Goal: Transaction & Acquisition: Obtain resource

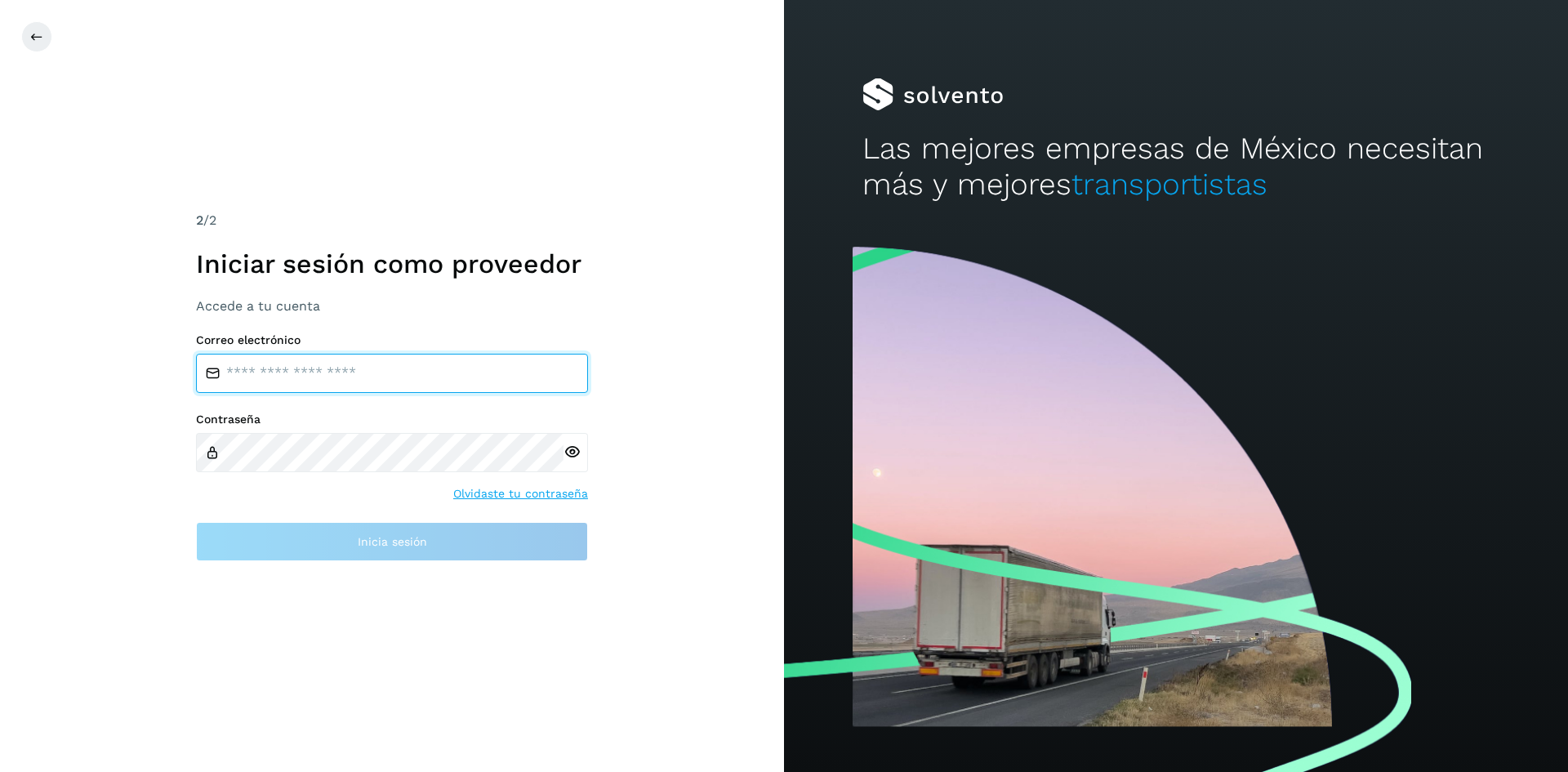
click at [360, 384] on input "email" at bounding box center [392, 374] width 392 height 39
drag, startPoint x: 438, startPoint y: 369, endPoint x: 547, endPoint y: 376, distance: 109.2
click at [547, 376] on input "**********" at bounding box center [392, 374] width 392 height 39
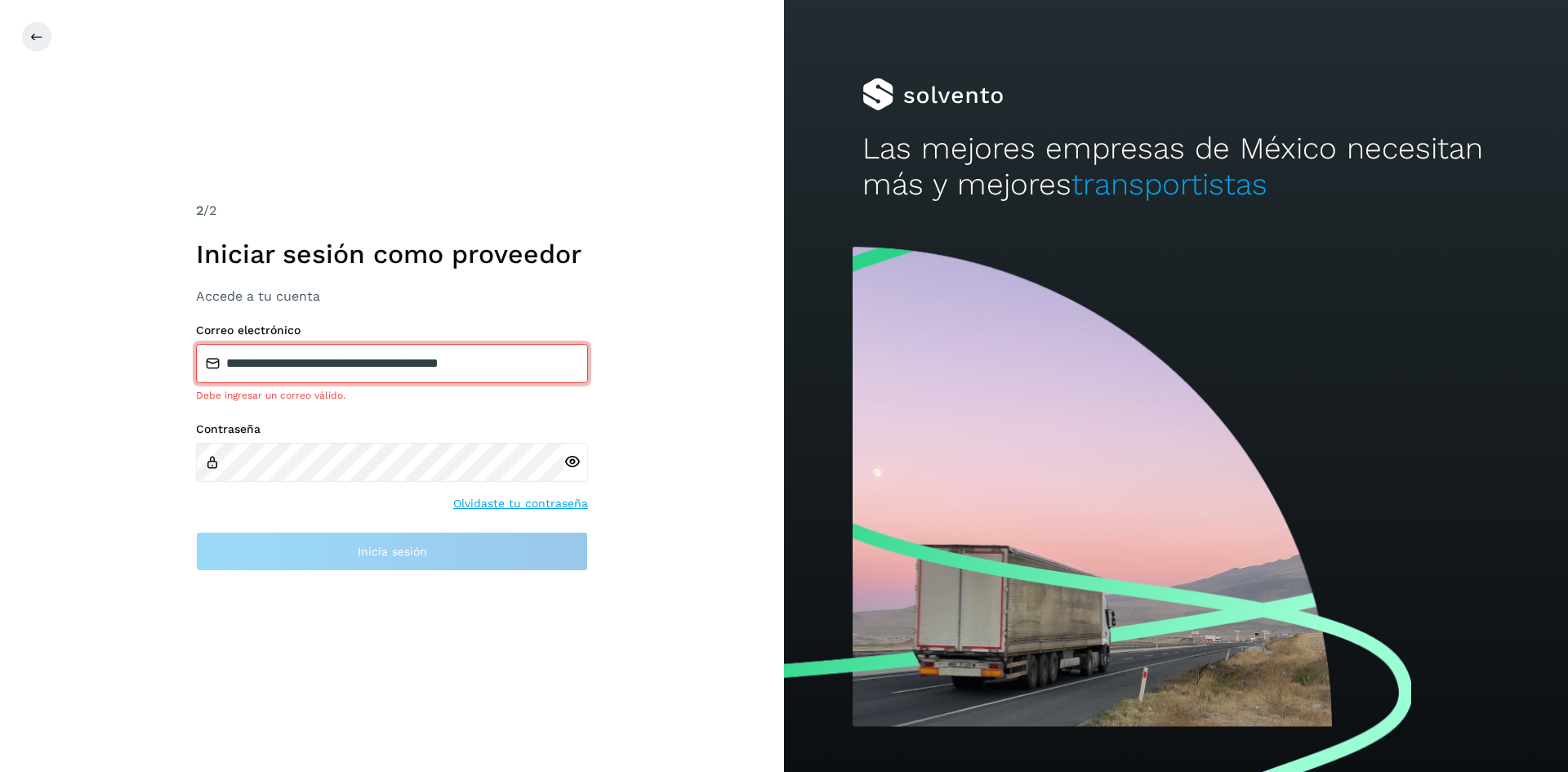
click at [546, 374] on input "**********" at bounding box center [392, 364] width 392 height 39
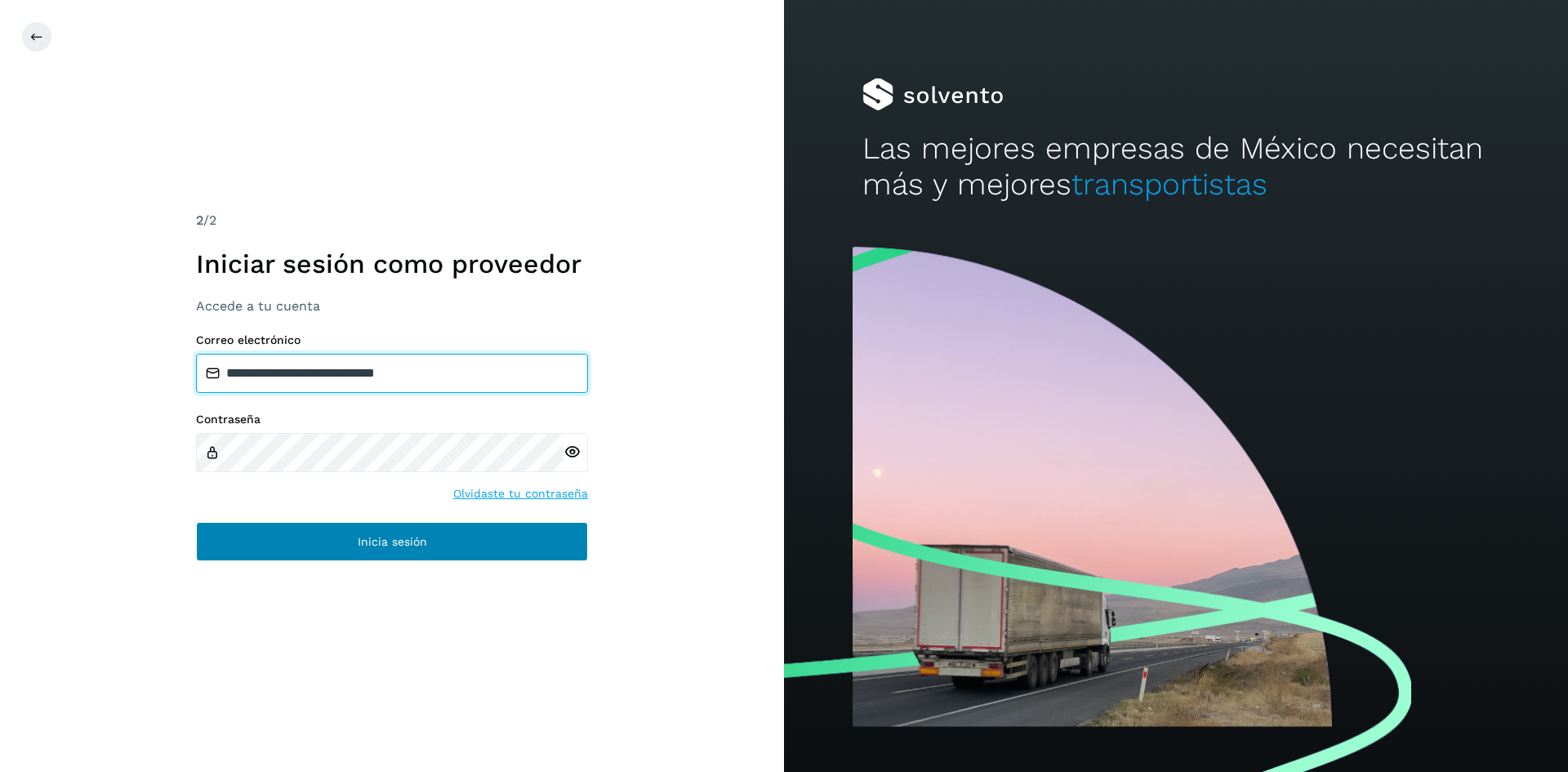
type input "**********"
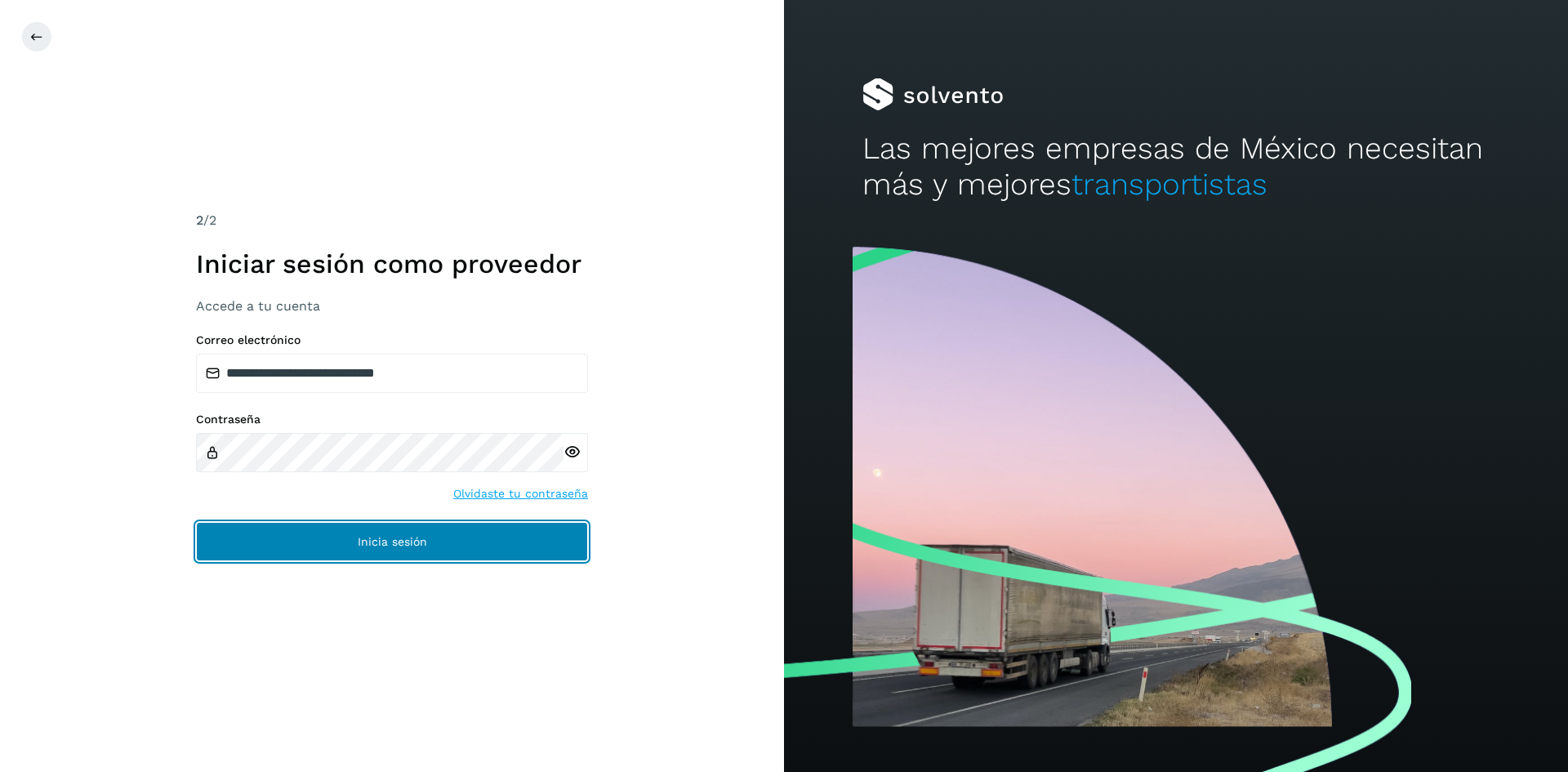
click at [423, 538] on span "Inicia sesión" at bounding box center [392, 541] width 70 height 12
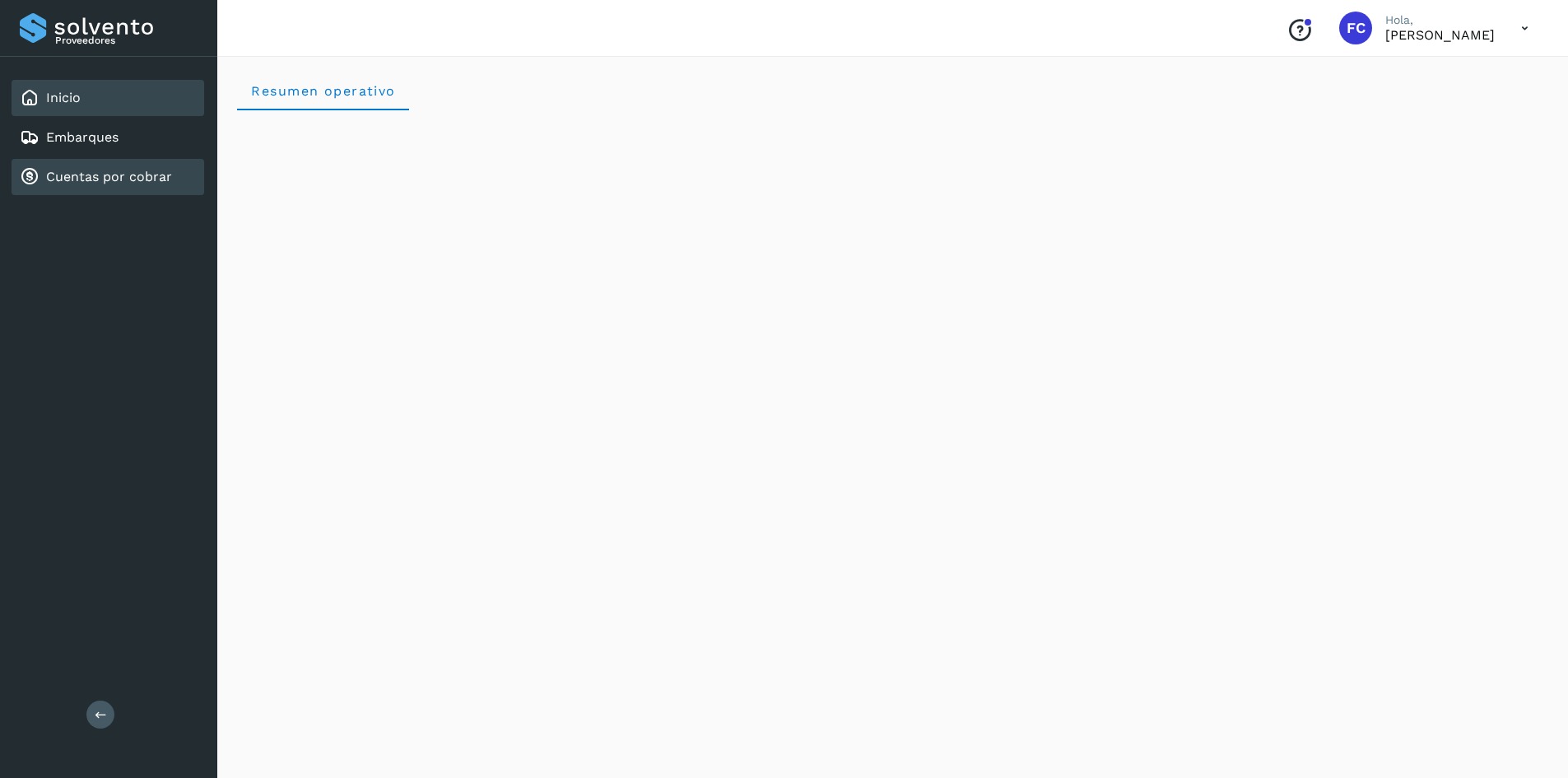
click at [138, 177] on link "Cuentas por cobrar" at bounding box center [109, 176] width 126 height 15
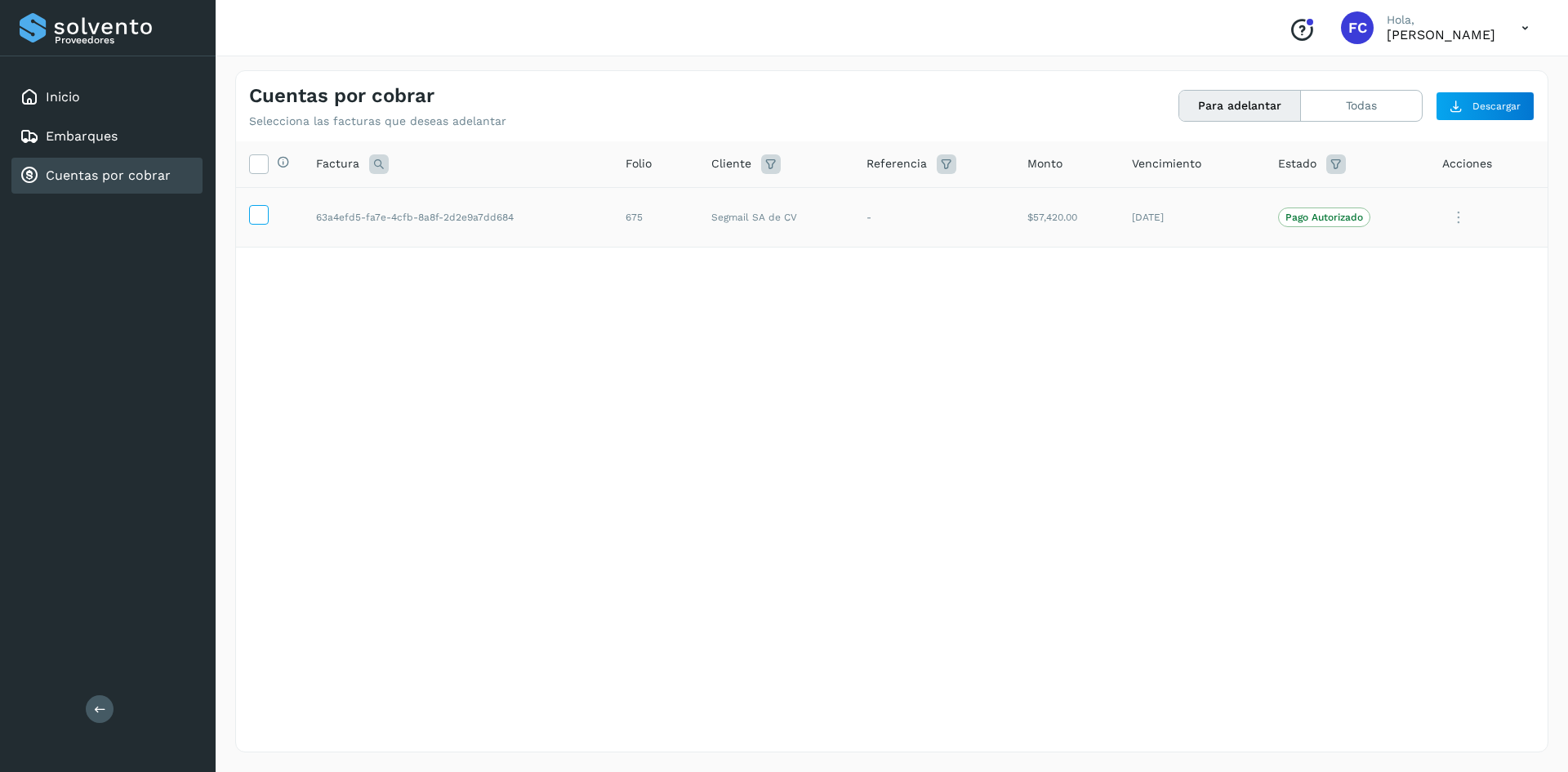
click at [253, 214] on icon at bounding box center [258, 213] width 17 height 17
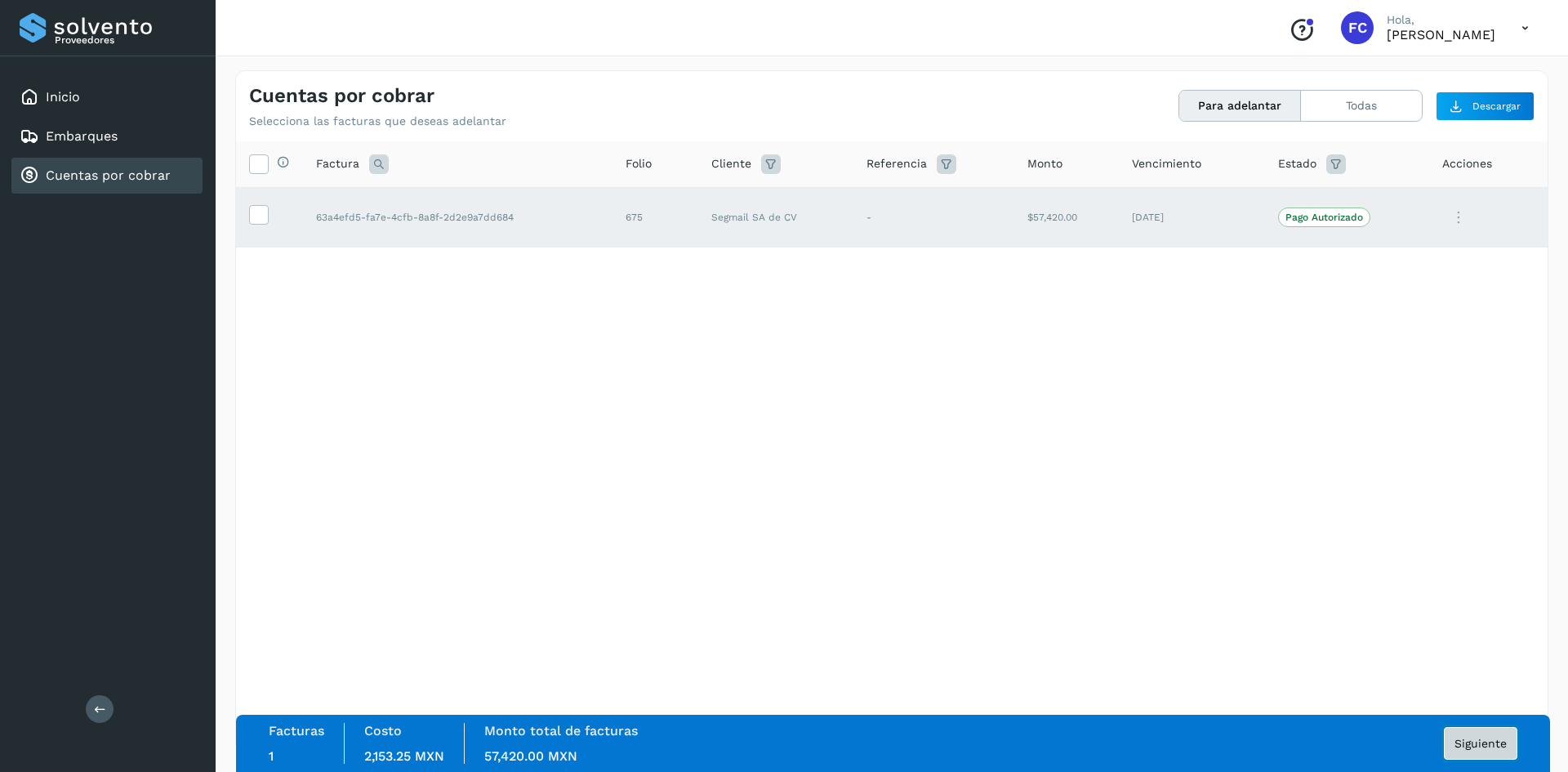
click at [1487, 748] on span "Siguiente" at bounding box center [1481, 743] width 53 height 12
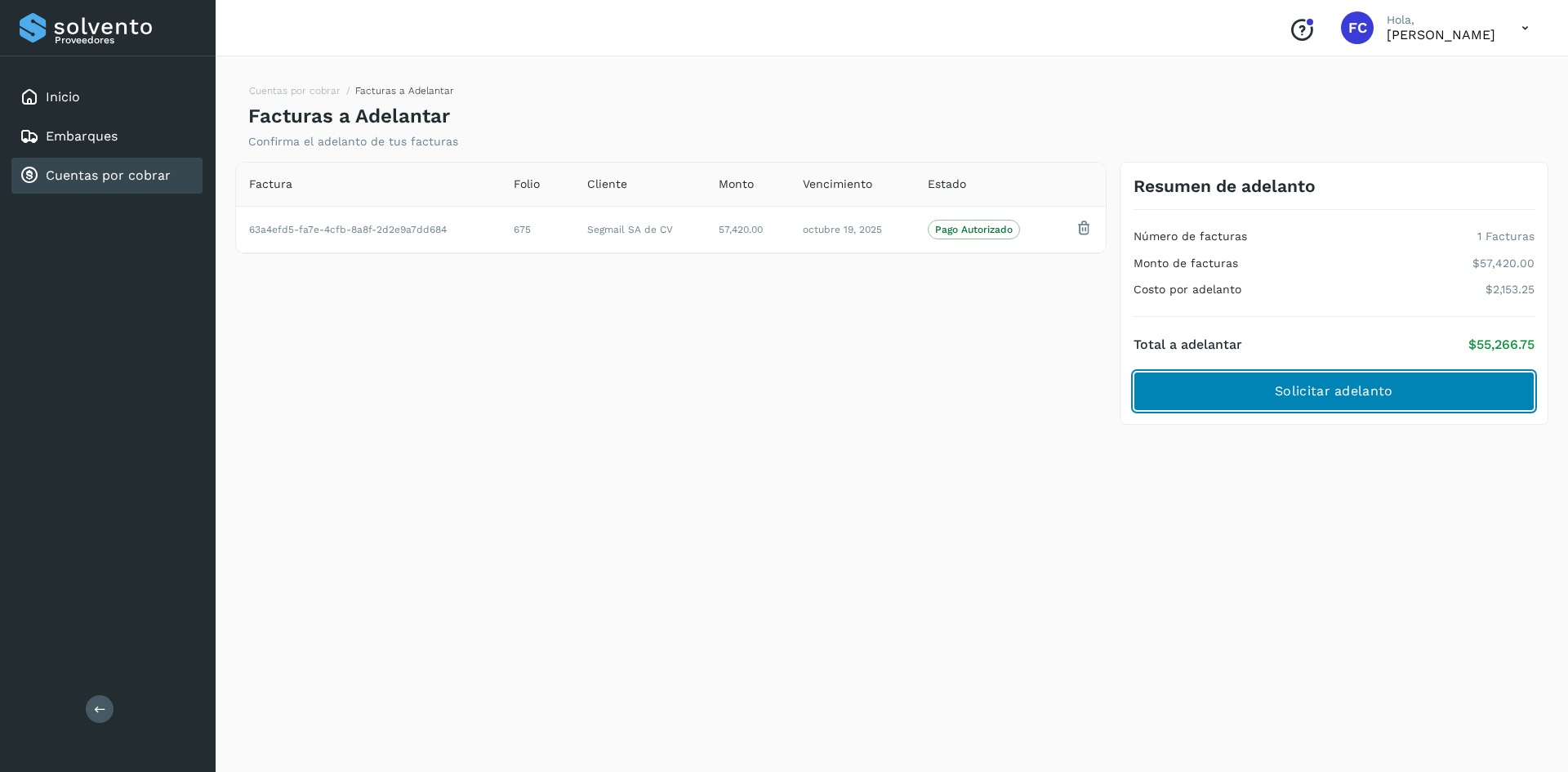
click at [1347, 396] on span "Solicitar adelanto" at bounding box center [1334, 391] width 118 height 18
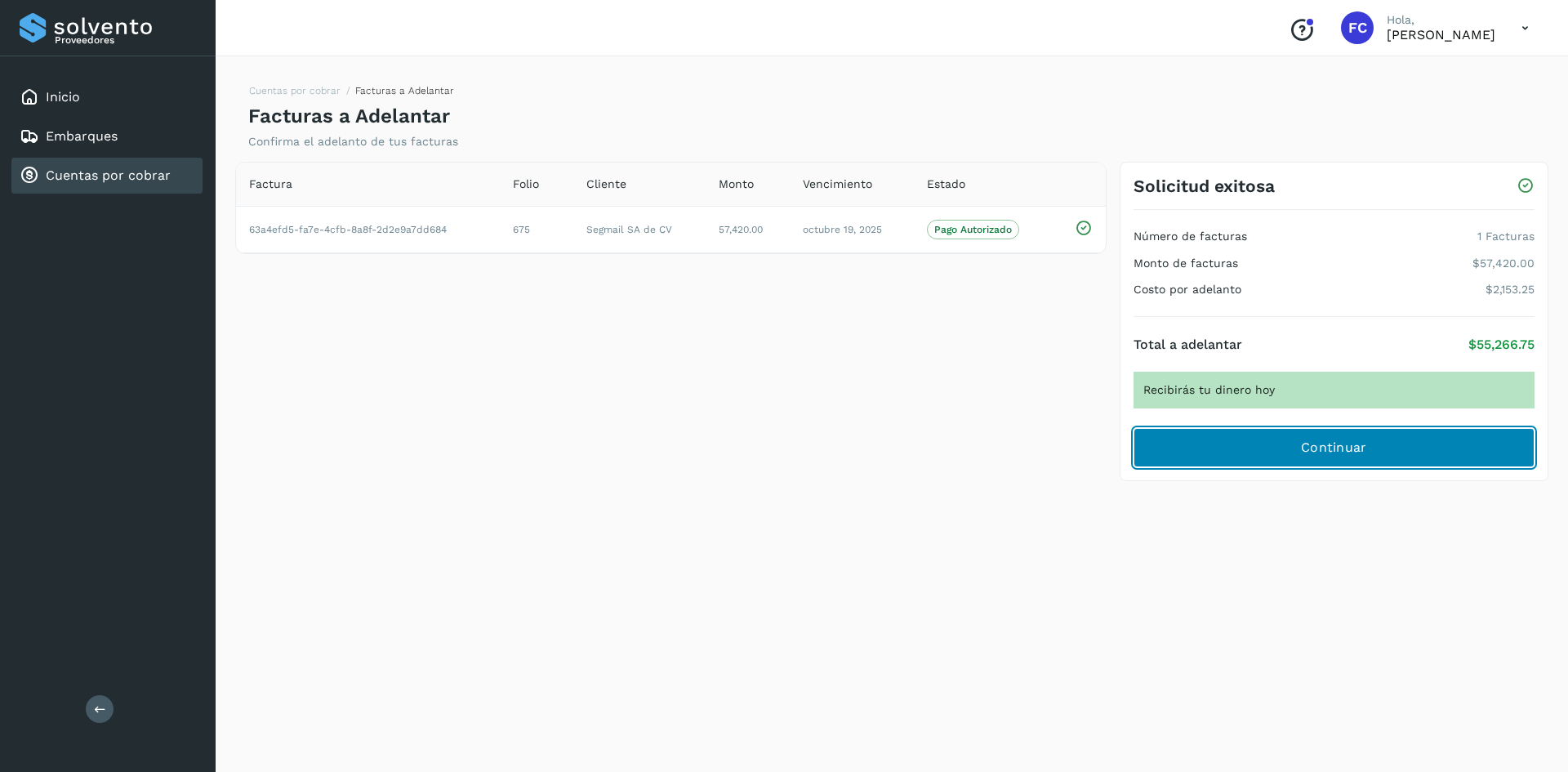
click at [1361, 445] on span "Continuar" at bounding box center [1334, 448] width 66 height 18
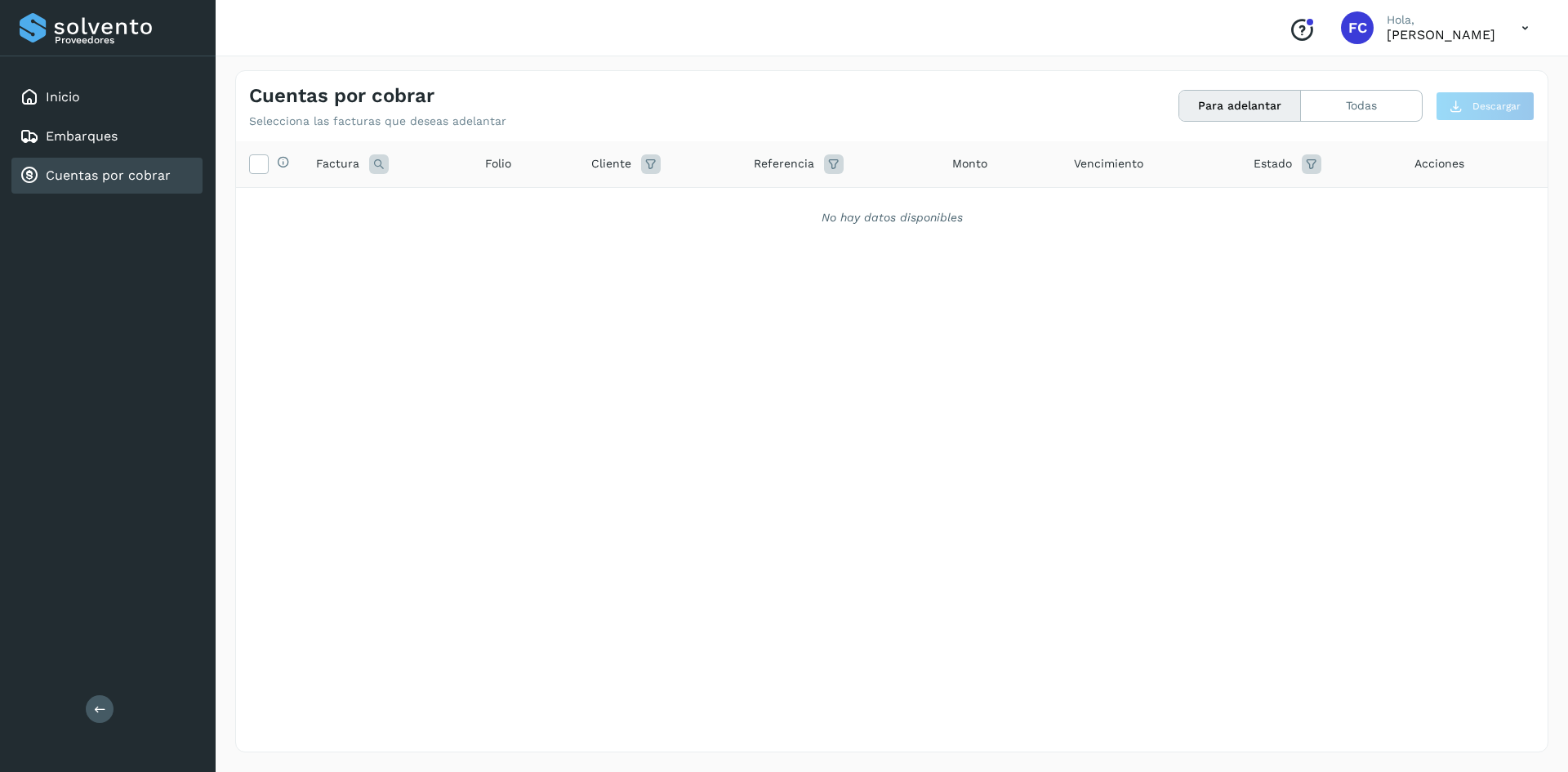
click at [119, 170] on link "Cuentas por cobrar" at bounding box center [108, 175] width 125 height 15
click at [127, 144] on div "Embarques" at bounding box center [107, 136] width 191 height 36
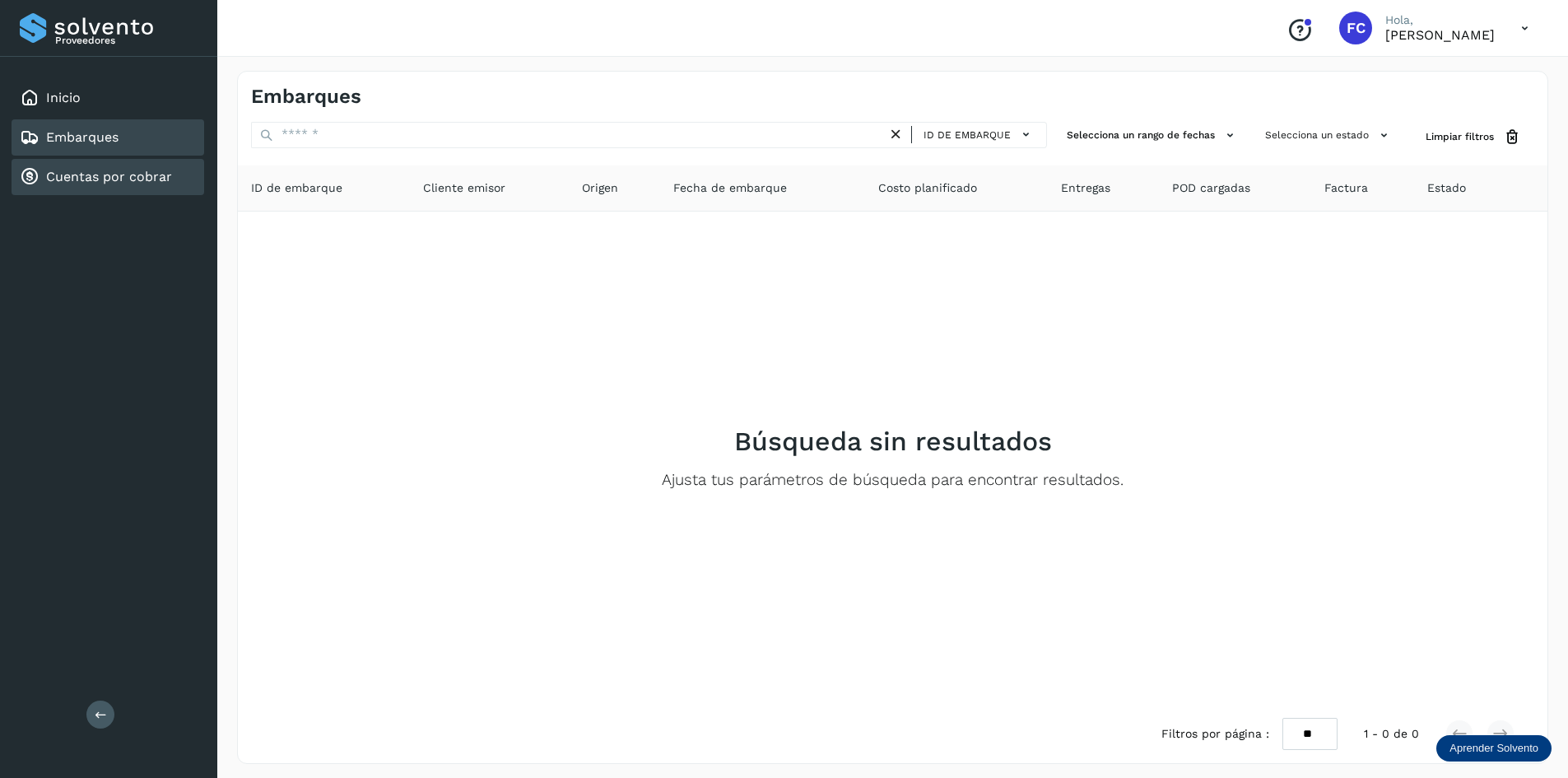
click at [129, 176] on link "Cuentas por cobrar" at bounding box center [109, 176] width 126 height 15
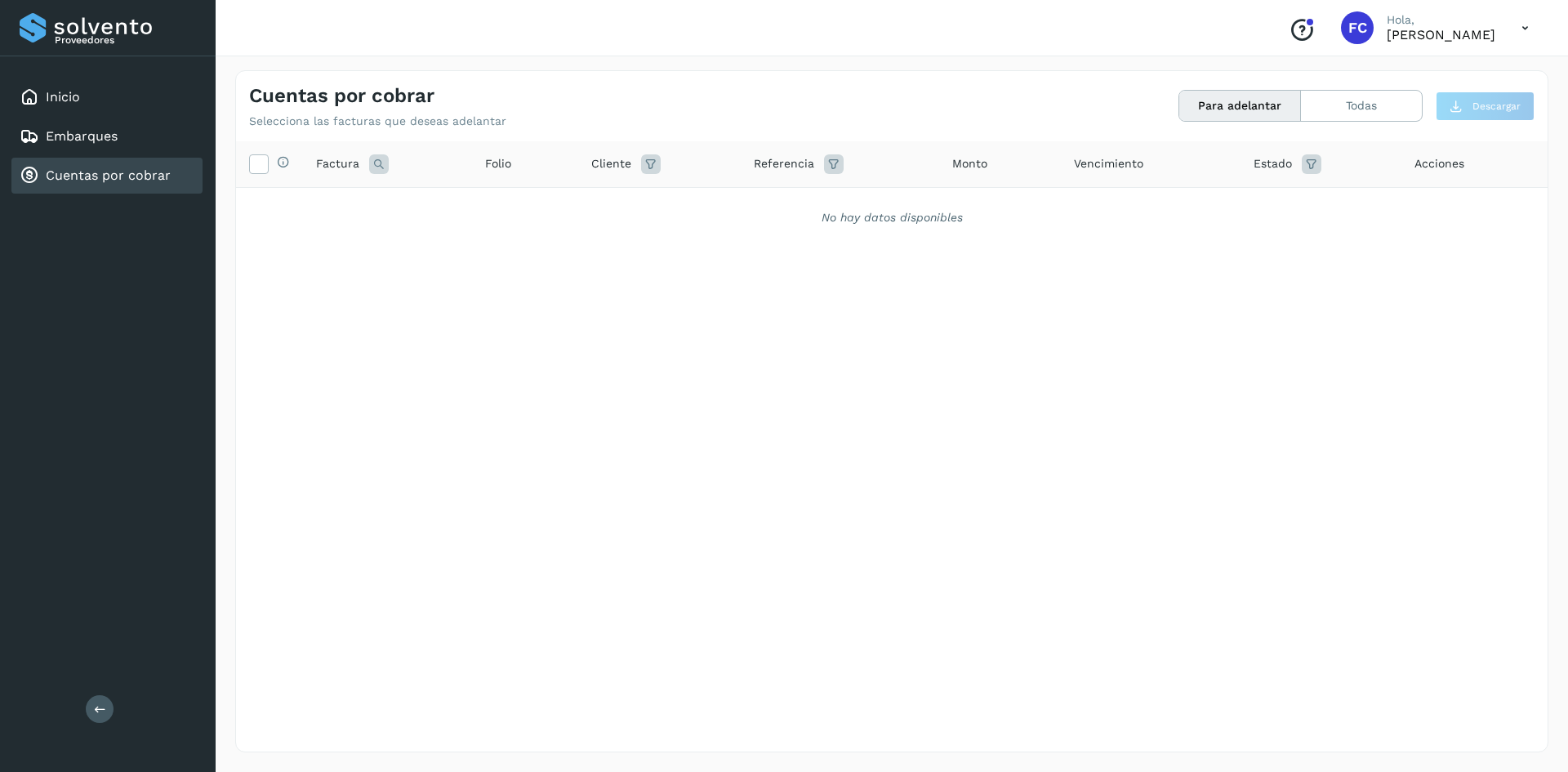
click at [1238, 95] on button "Para adelantar" at bounding box center [1240, 106] width 121 height 30
click at [1396, 107] on button "Todas" at bounding box center [1361, 106] width 121 height 30
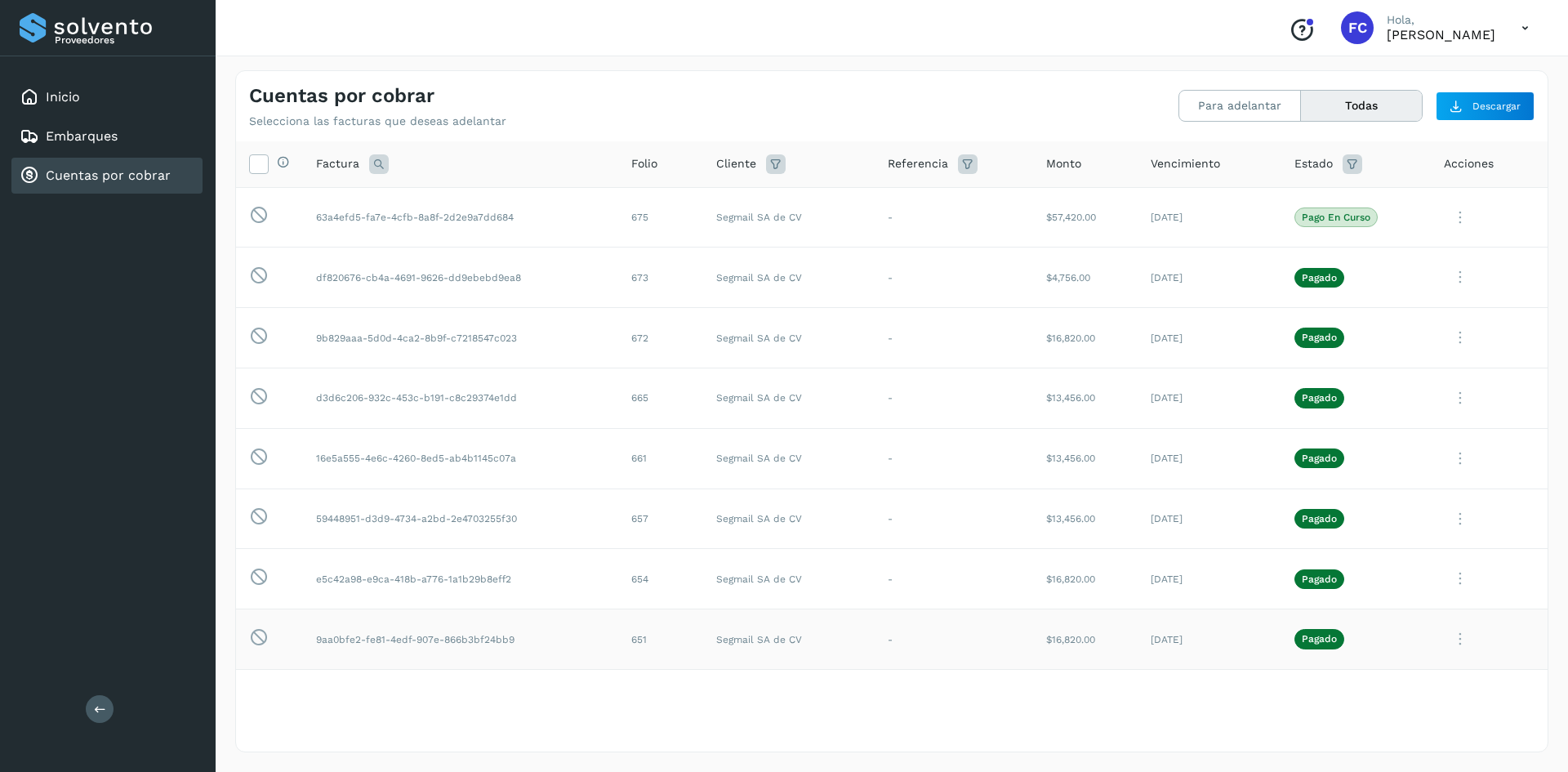
click at [1449, 636] on icon at bounding box center [1460, 639] width 33 height 34
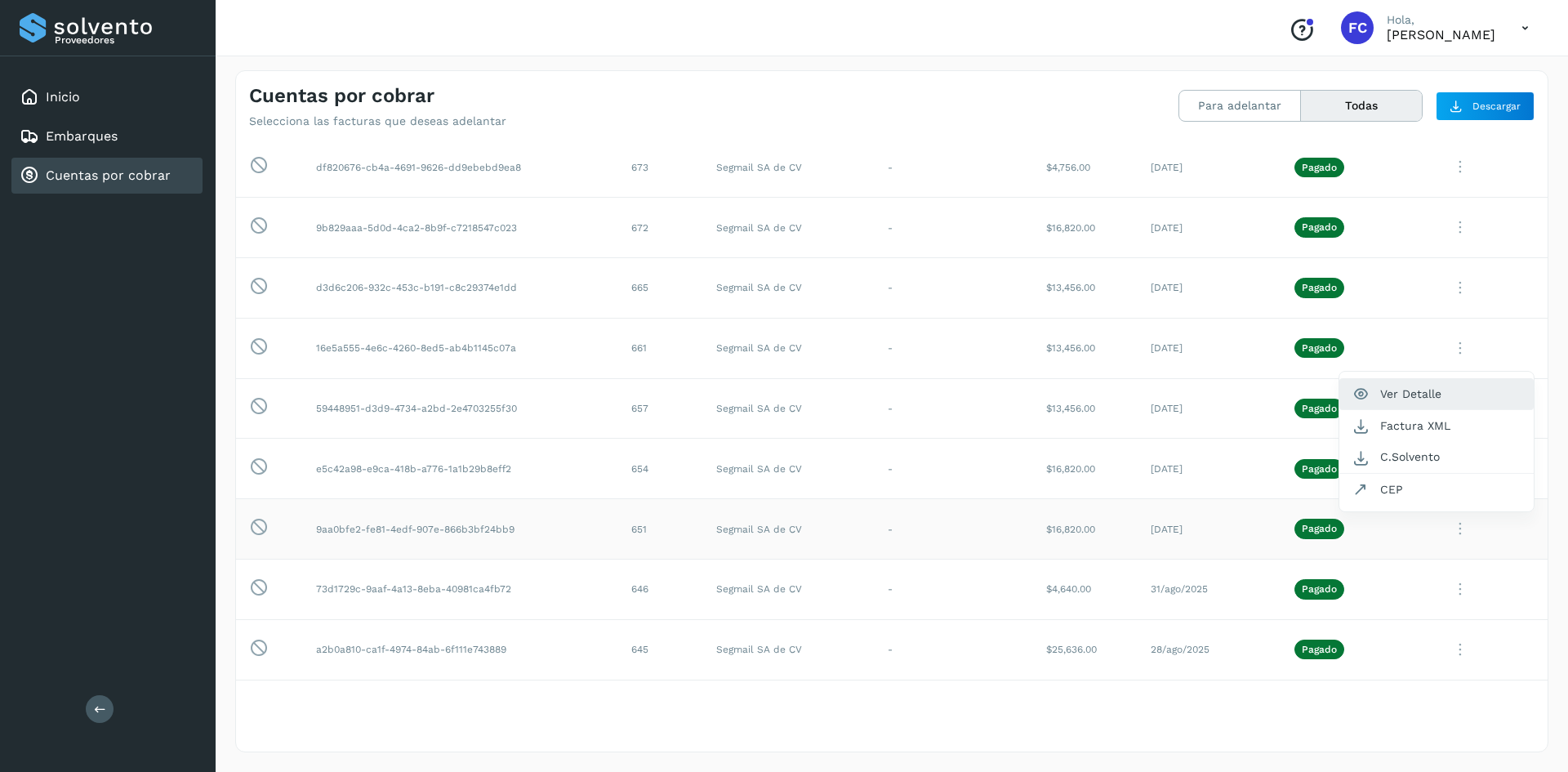
click at [1430, 400] on button "Ver Detalle" at bounding box center [1436, 394] width 194 height 32
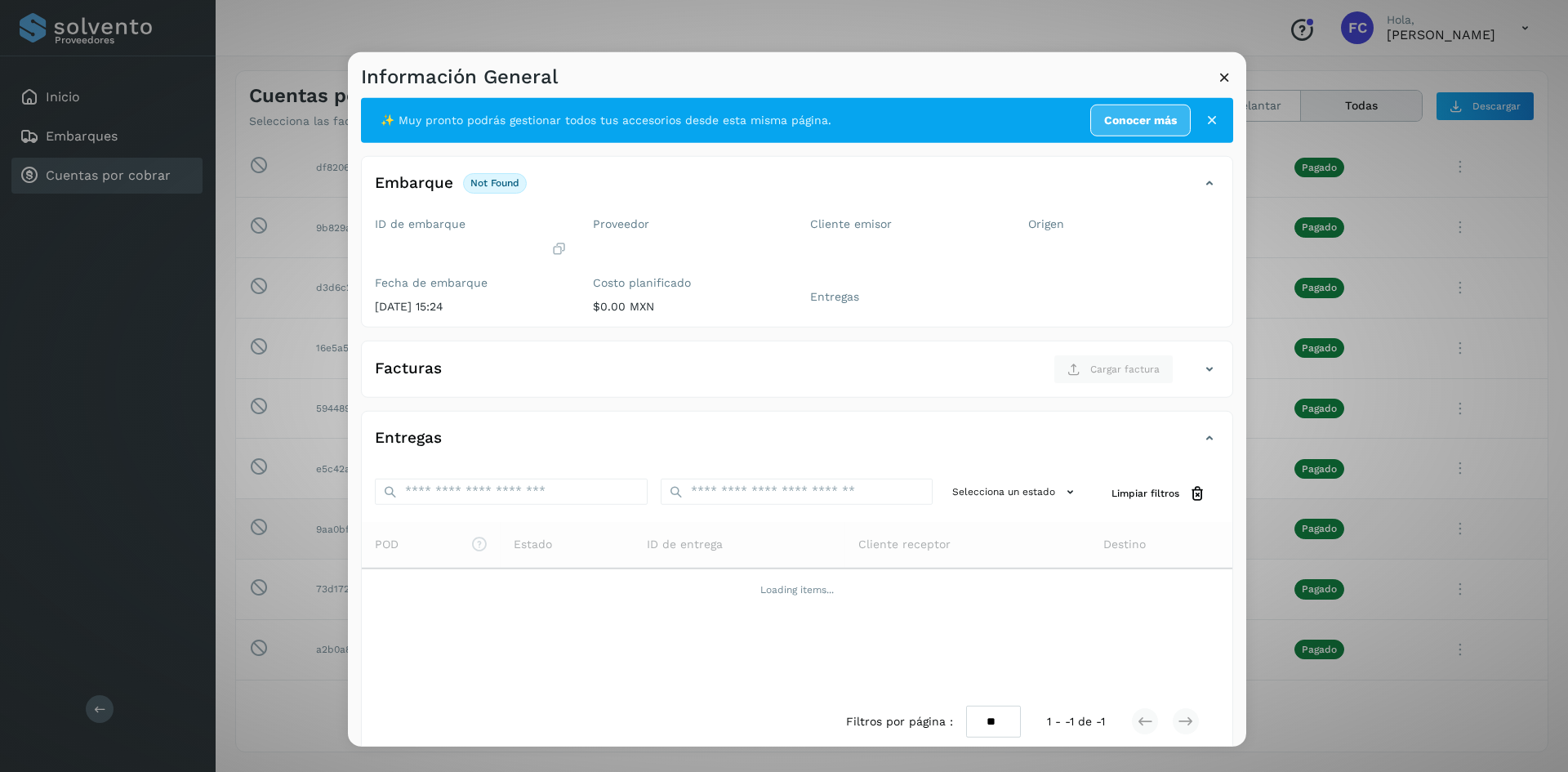
scroll to position [0, 0]
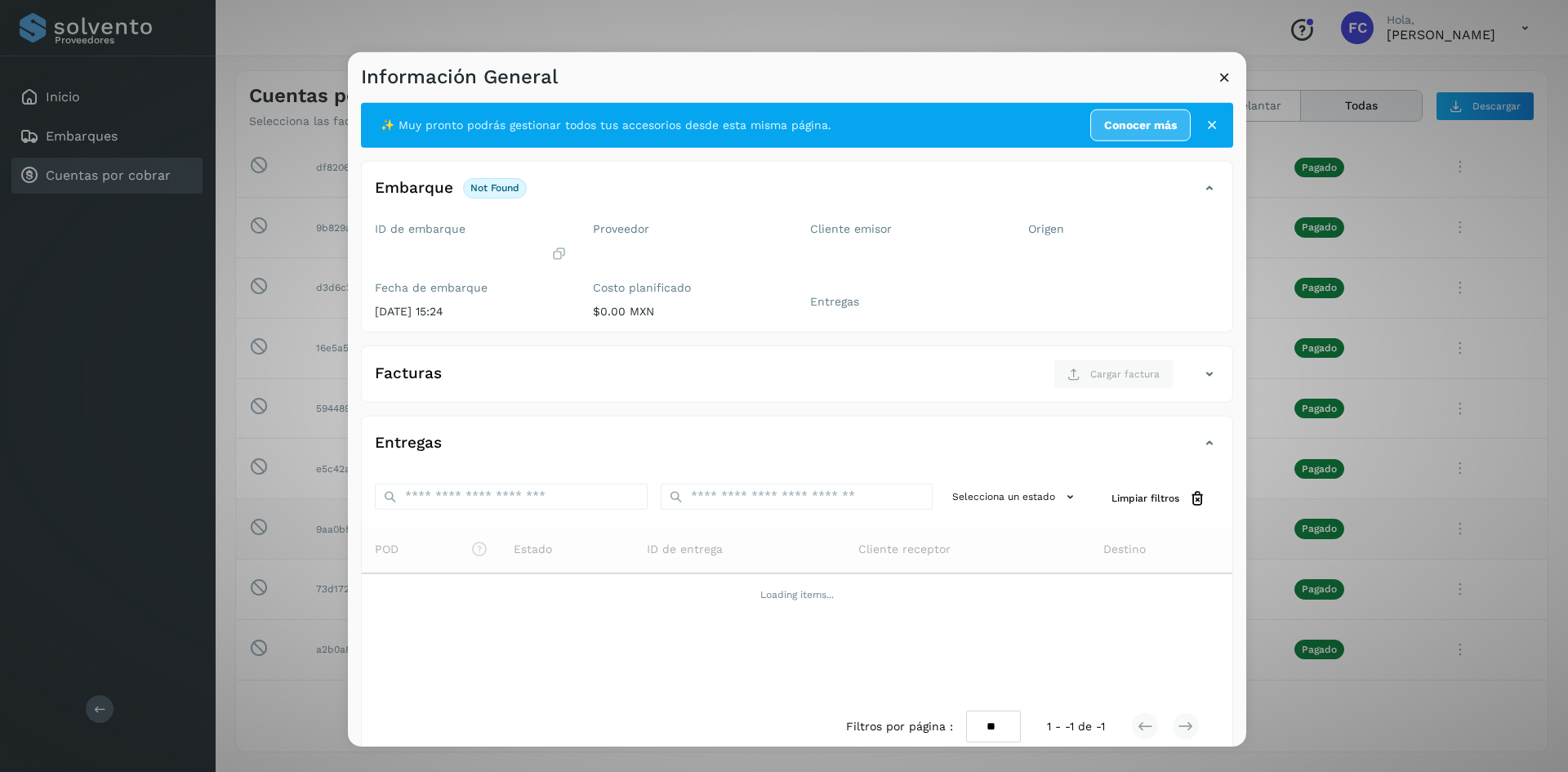
click at [1203, 127] on icon at bounding box center [1211, 125] width 16 height 16
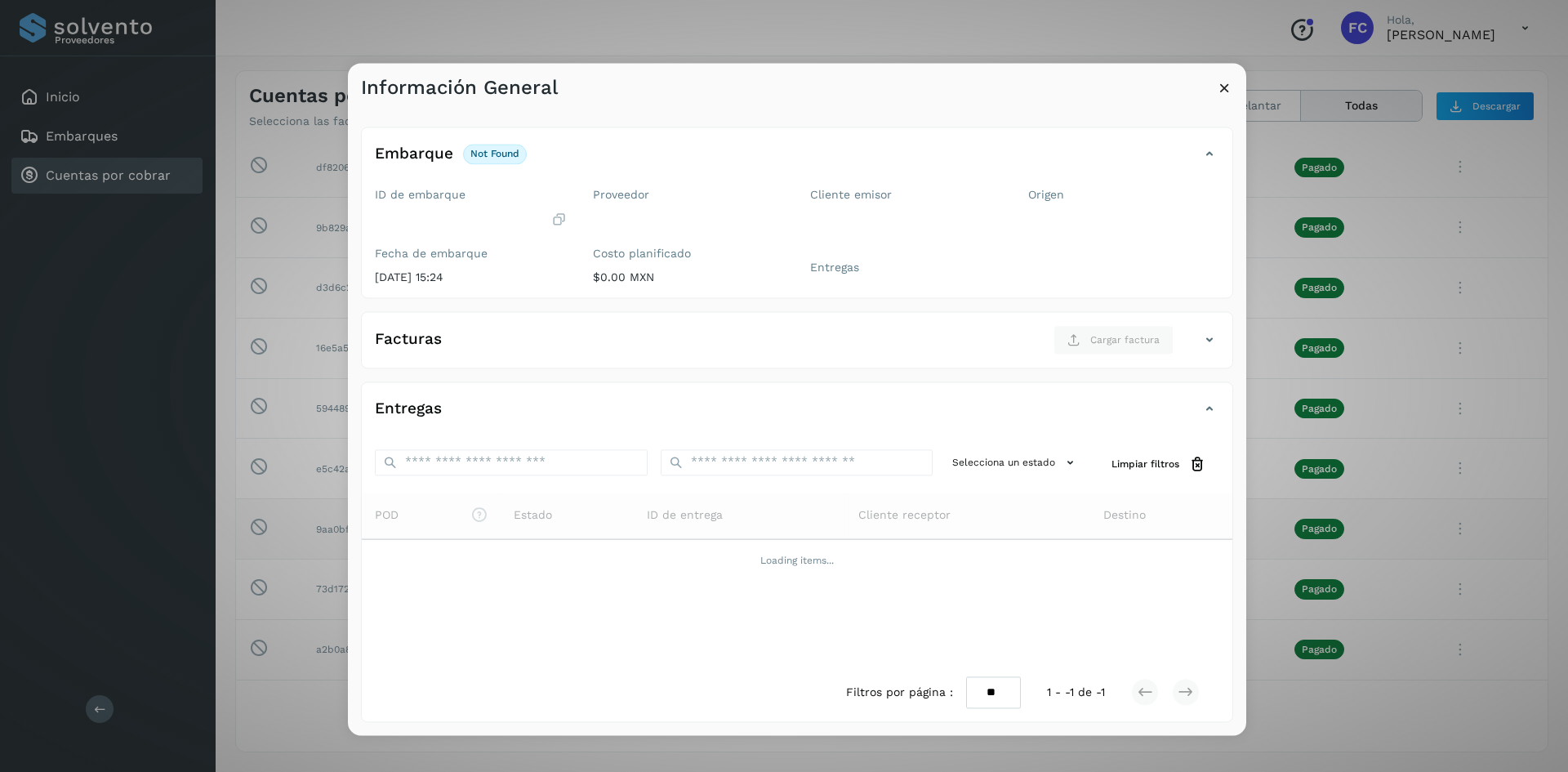
click at [1224, 91] on icon at bounding box center [1224, 87] width 17 height 17
